Goal: Task Accomplishment & Management: Use online tool/utility

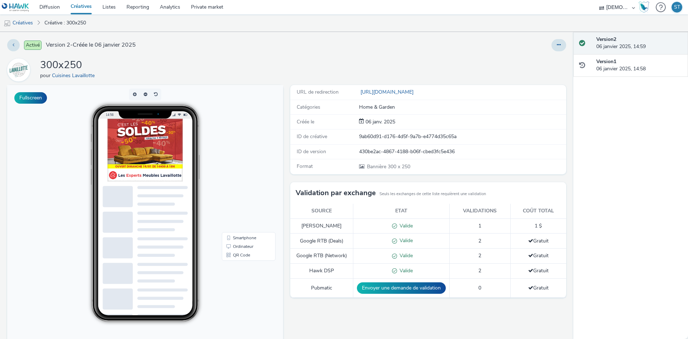
drag, startPoint x: 170, startPoint y: 199, endPoint x: 75, endPoint y: 209, distance: 96.3
click at [74, 209] on div "14:56" at bounding box center [145, 213] width 148 height 217
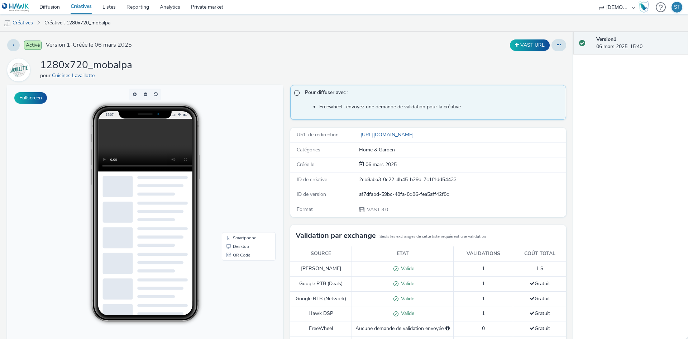
click at [250, 218] on body "15:07 Smartphone Desktop QR Code" at bounding box center [145, 232] width 276 height 294
